Goal: Find contact information: Find contact information

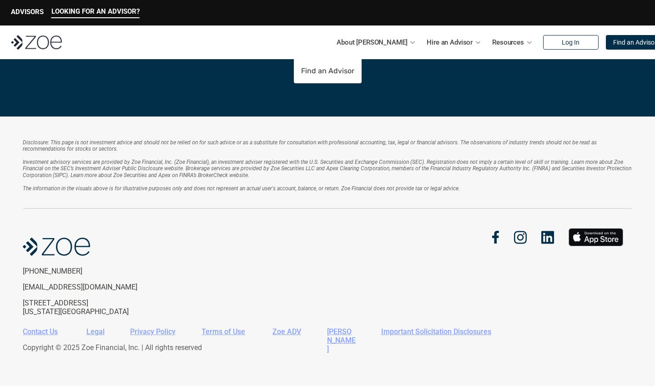
scroll to position [1954, 0]
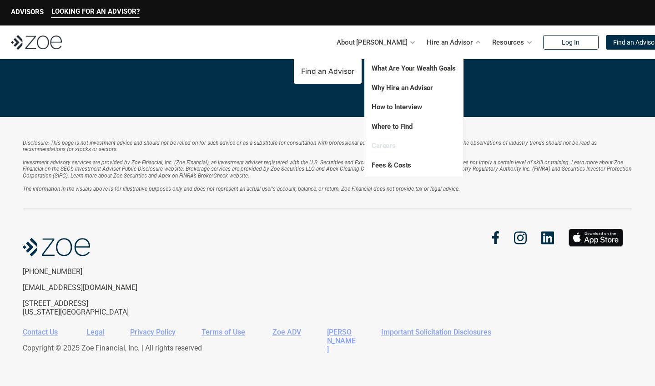
click at [380, 148] on link "Careers" at bounding box center [384, 145] width 24 height 8
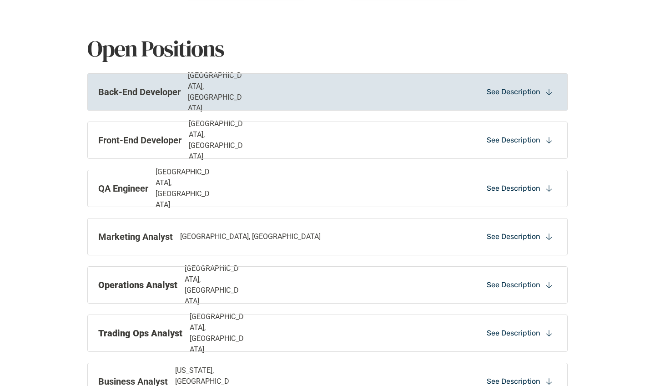
scroll to position [866, 0]
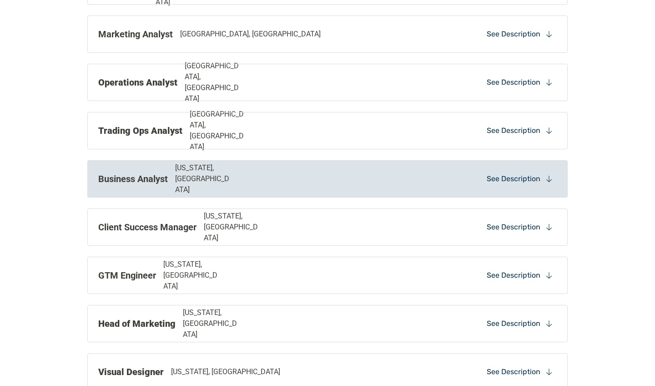
click at [291, 186] on div "Business Analyst [US_STATE], [GEOGRAPHIC_DATA] See Description" at bounding box center [327, 178] width 480 height 37
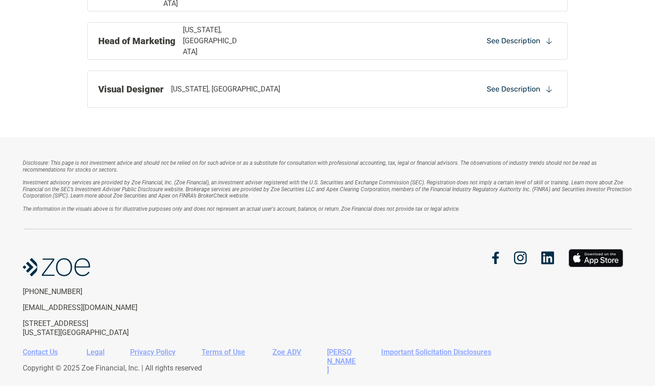
scroll to position [2051, 0]
click at [45, 348] on link "Contact Us" at bounding box center [40, 352] width 35 height 9
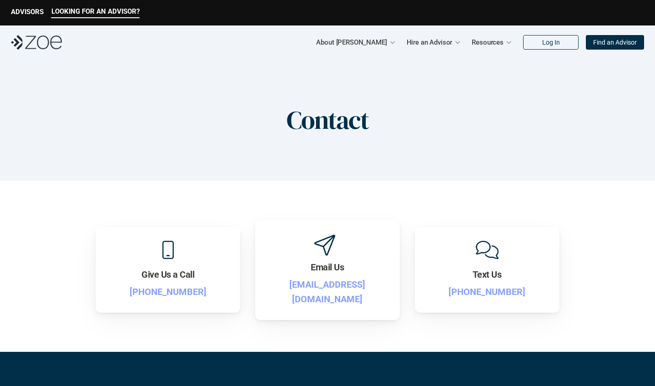
click at [43, 40] on img at bounding box center [36, 42] width 51 height 15
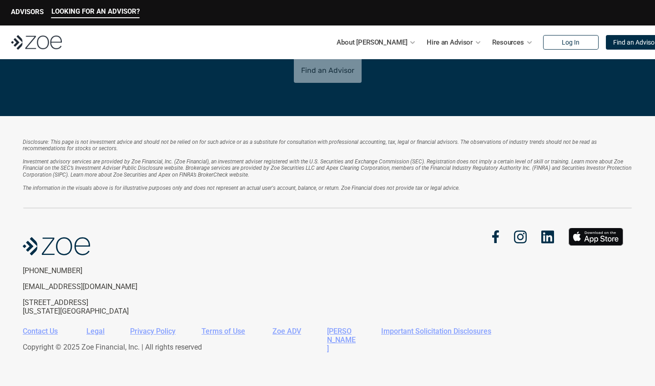
scroll to position [1954, 0]
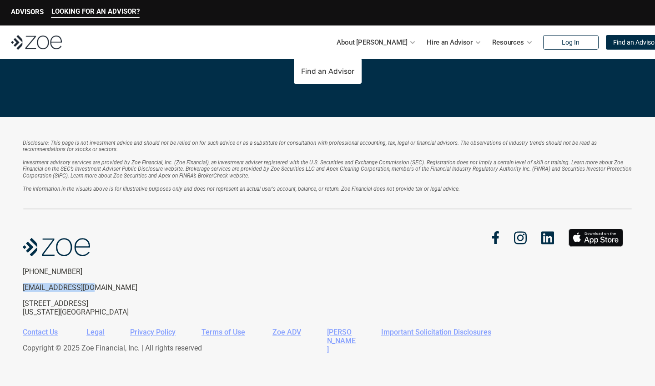
drag, startPoint x: 20, startPoint y: 284, endPoint x: 99, endPoint y: 281, distance: 79.2
click at [99, 281] on div "Disclosure: This page is not investment advice and should not be relied on for …" at bounding box center [327, 253] width 655 height 272
copy p "[EMAIL_ADDRESS][DOMAIN_NAME]"
